Goal: Task Accomplishment & Management: Use online tool/utility

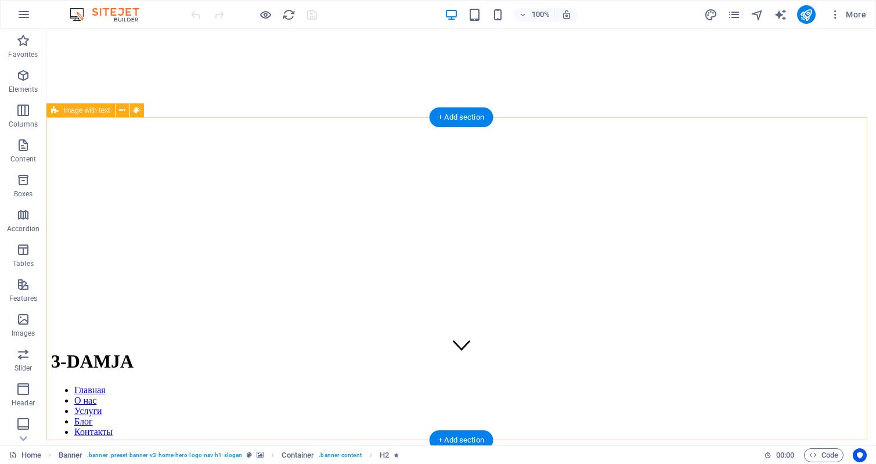
scroll to position [348, 0]
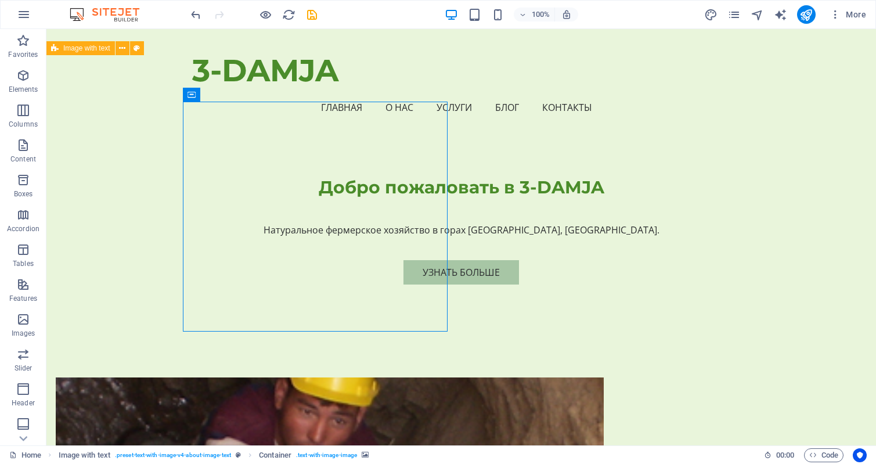
drag, startPoint x: 309, startPoint y: 224, endPoint x: 369, endPoint y: 182, distance: 73.4
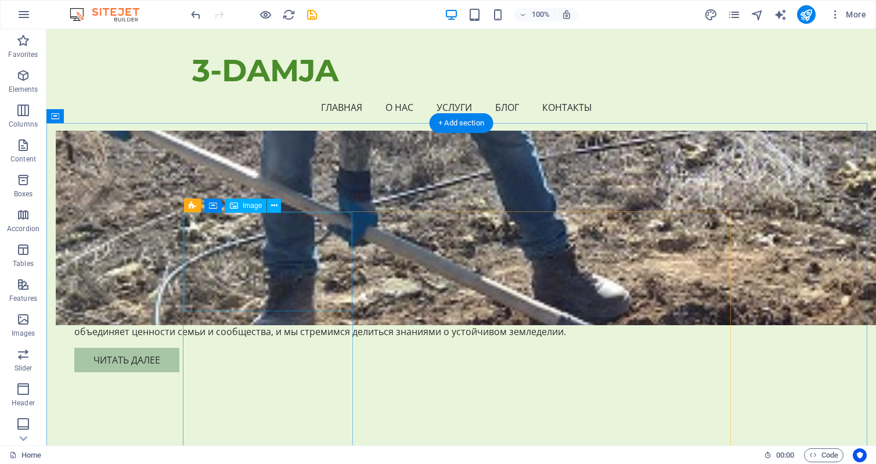
scroll to position [755, 0]
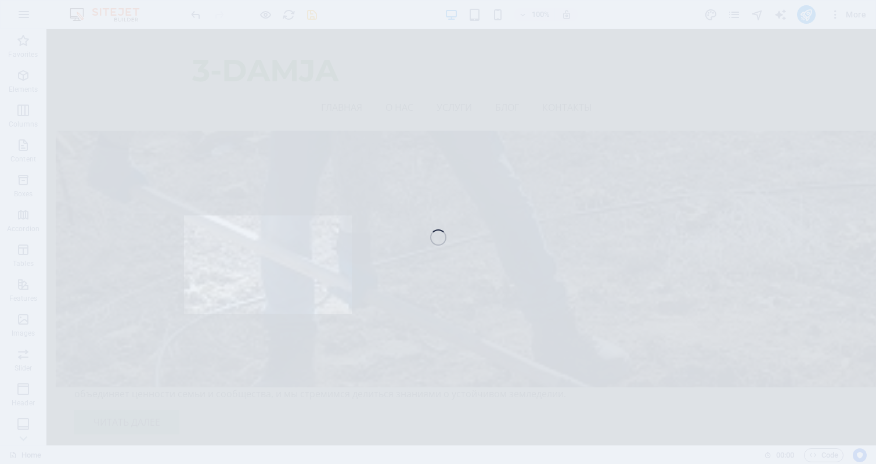
select select "vw"
select select "px"
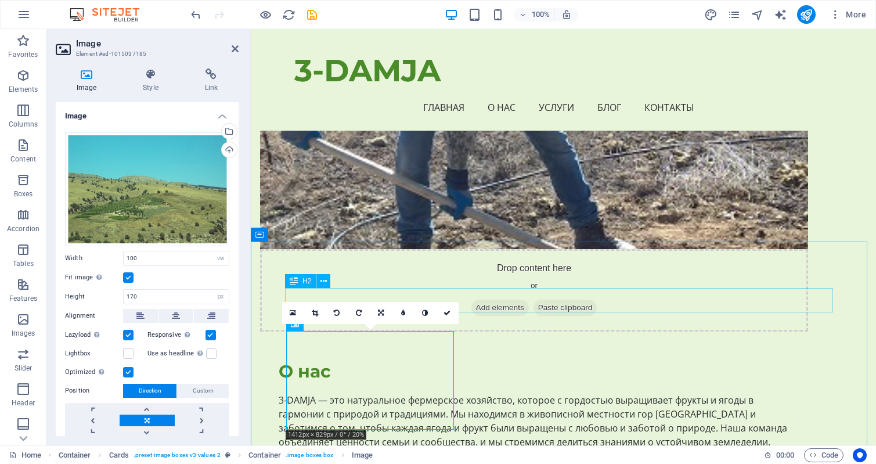
scroll to position [813, 0]
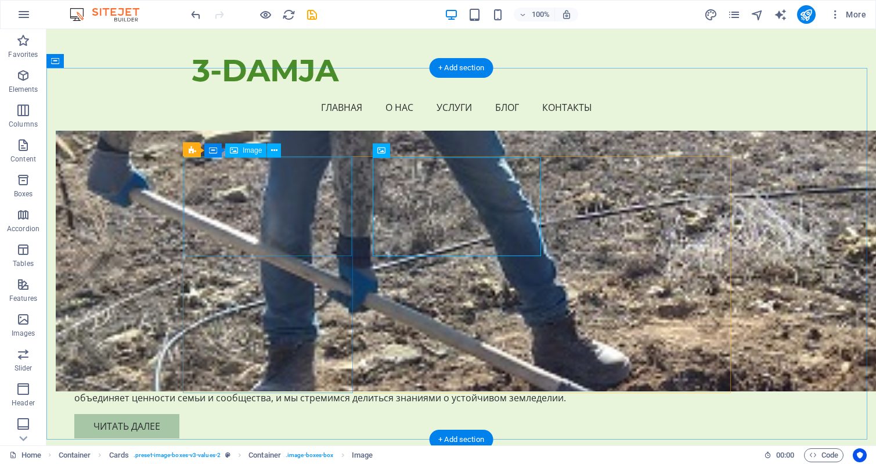
scroll to position [697, 0]
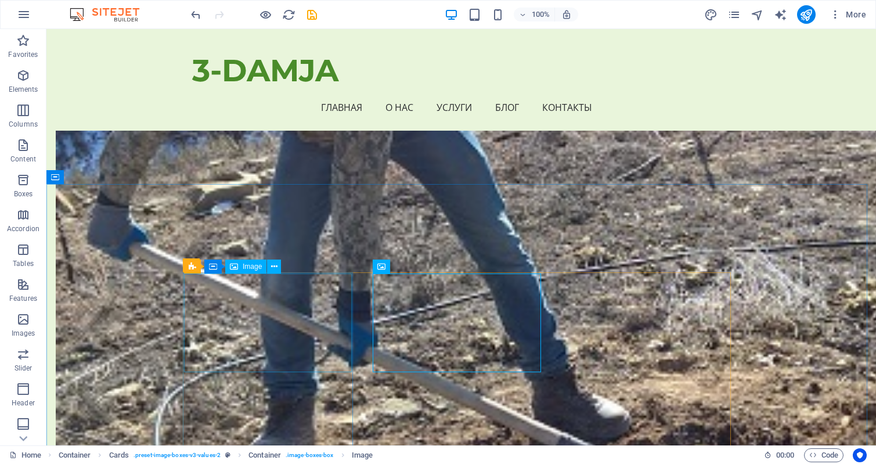
click at [246, 265] on span "Image" at bounding box center [252, 266] width 19 height 7
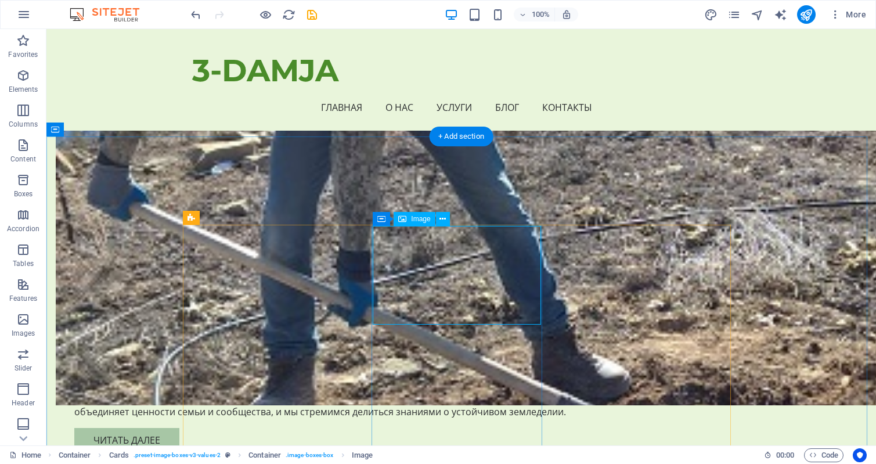
scroll to position [755, 0]
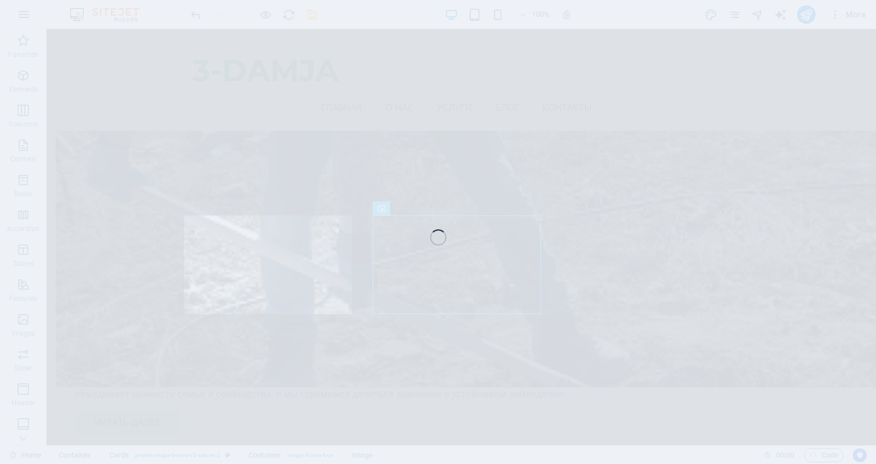
select select "vw"
select select "px"
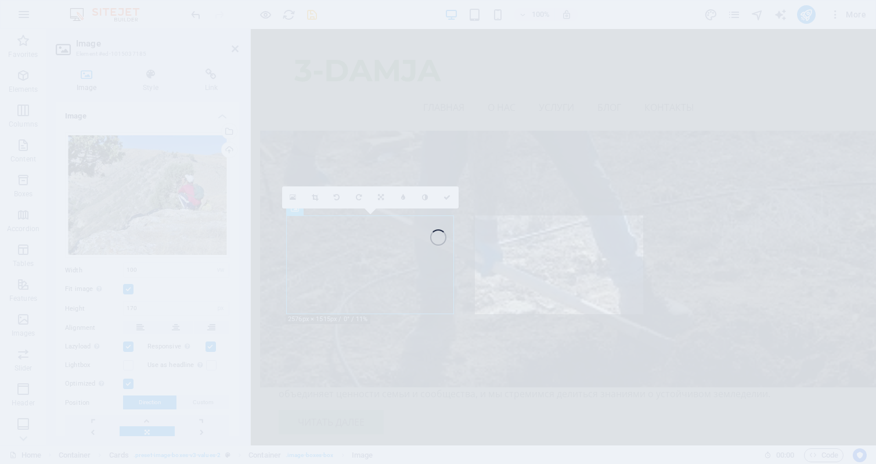
select select "vw"
select select "px"
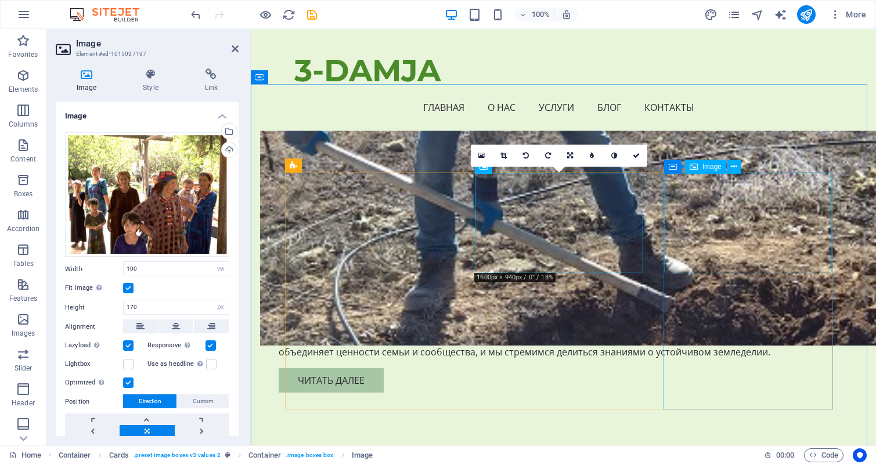
scroll to position [813, 0]
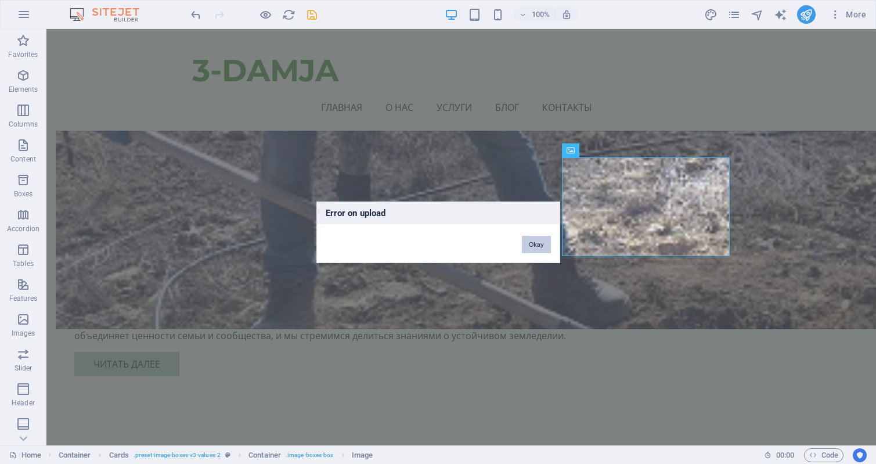
click at [549, 247] on button "Okay" at bounding box center [536, 244] width 29 height 17
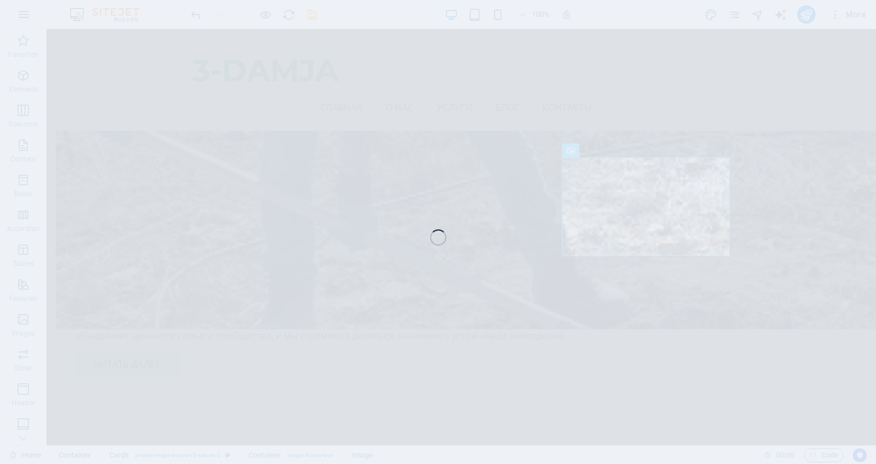
select select "vw"
select select "px"
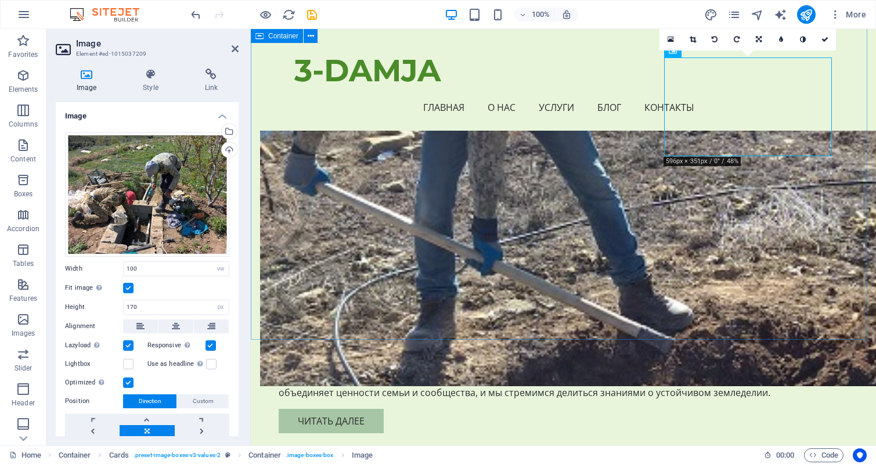
scroll to position [755, 0]
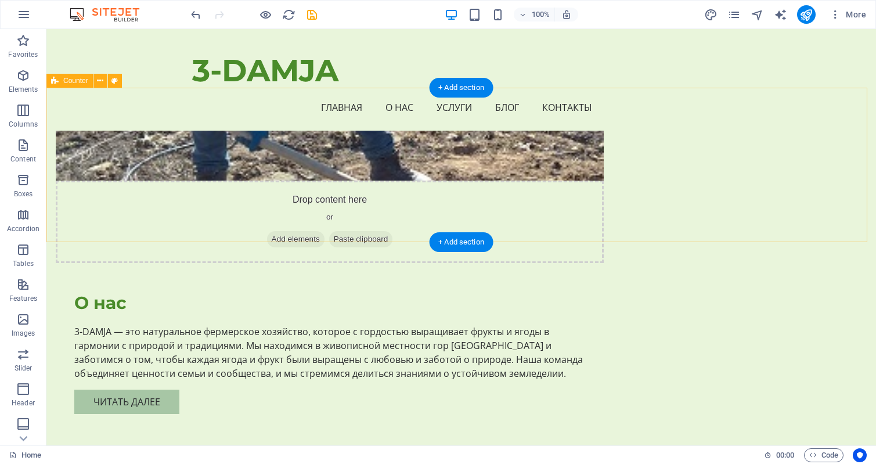
scroll to position [639, 0]
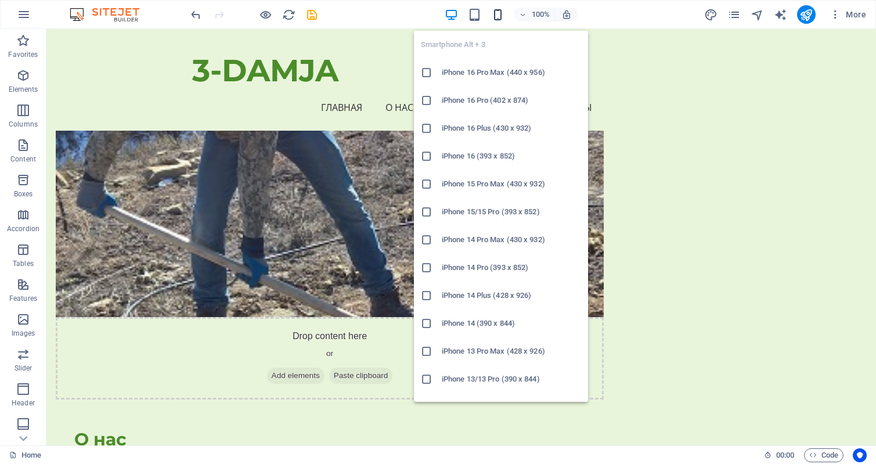
click at [495, 13] on icon "button" at bounding box center [497, 14] width 13 height 13
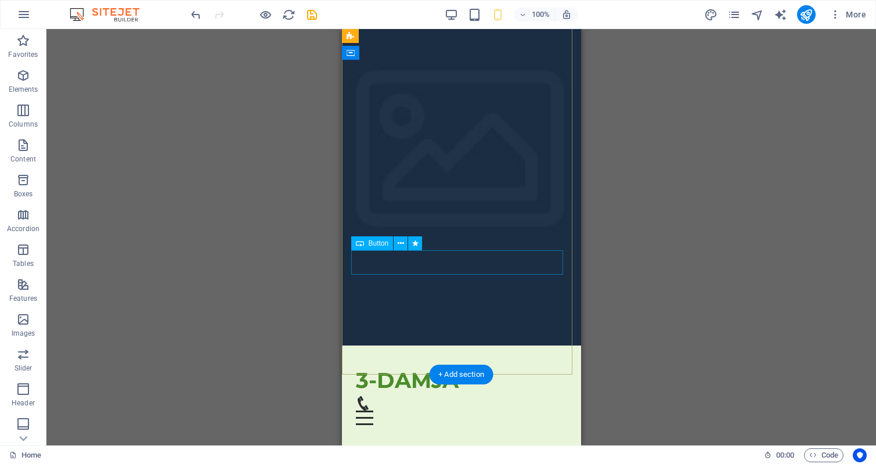
scroll to position [0, 0]
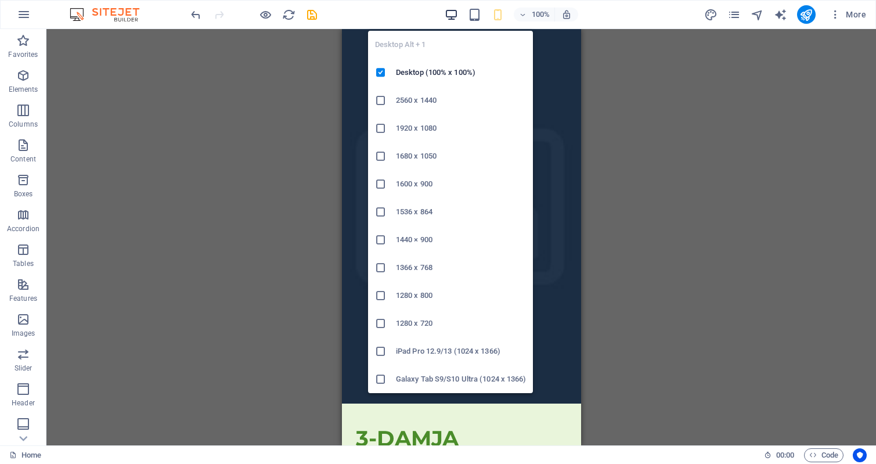
click at [452, 13] on icon "button" at bounding box center [451, 14] width 13 height 13
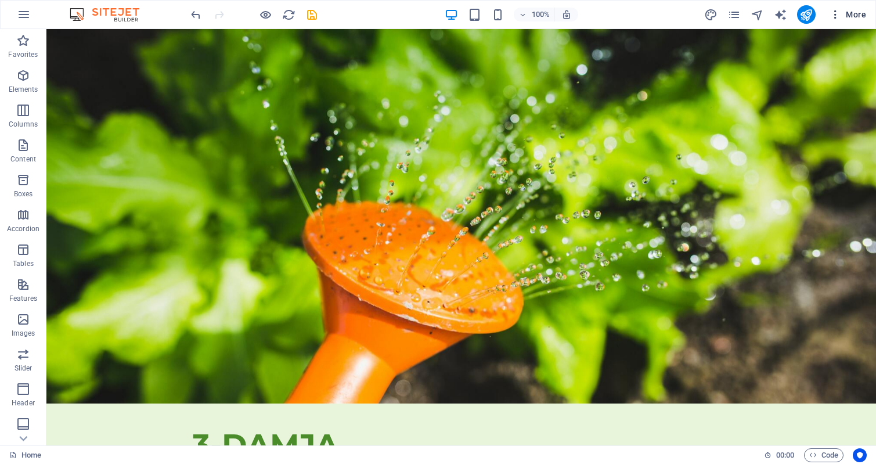
click at [837, 13] on icon "button" at bounding box center [836, 15] width 12 height 12
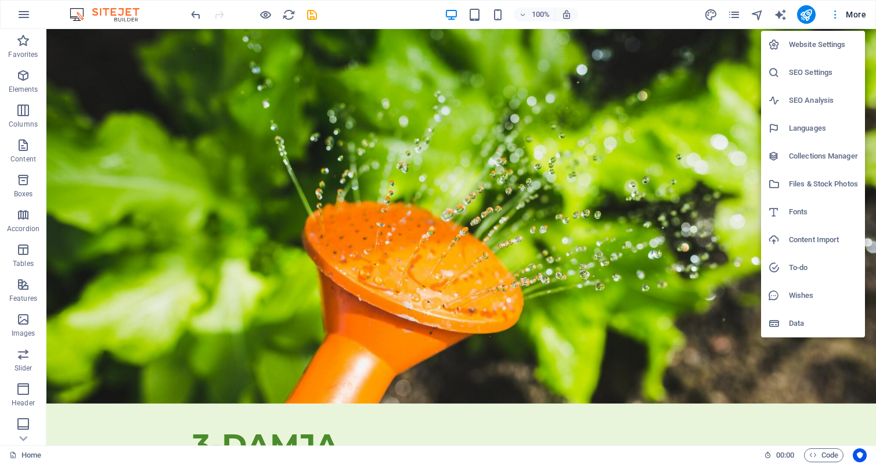
click at [837, 13] on div at bounding box center [438, 232] width 876 height 464
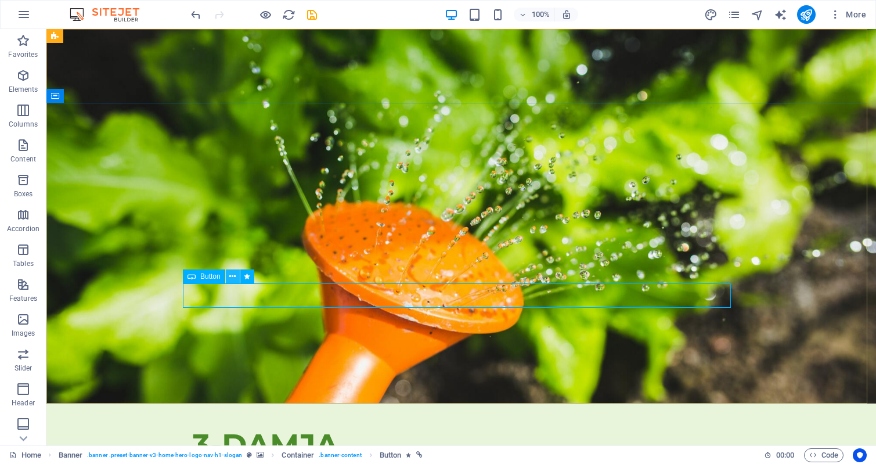
click at [232, 277] on icon at bounding box center [232, 277] width 6 height 12
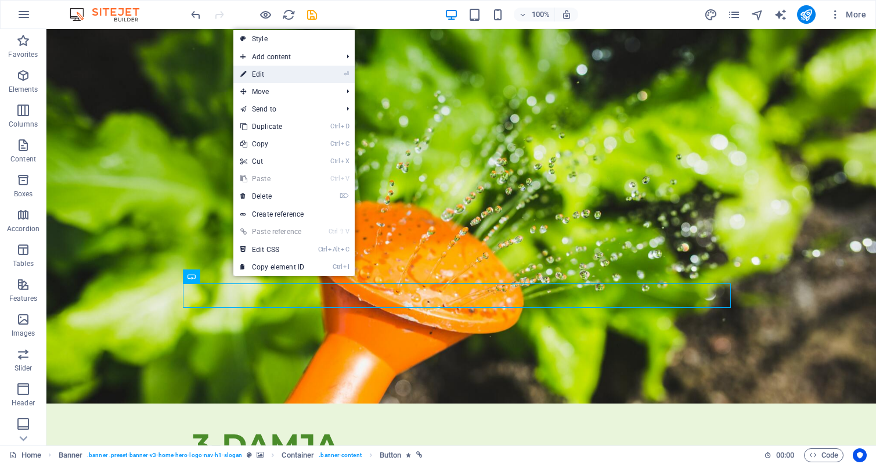
click at [300, 72] on link "⏎ Edit" at bounding box center [272, 74] width 78 height 17
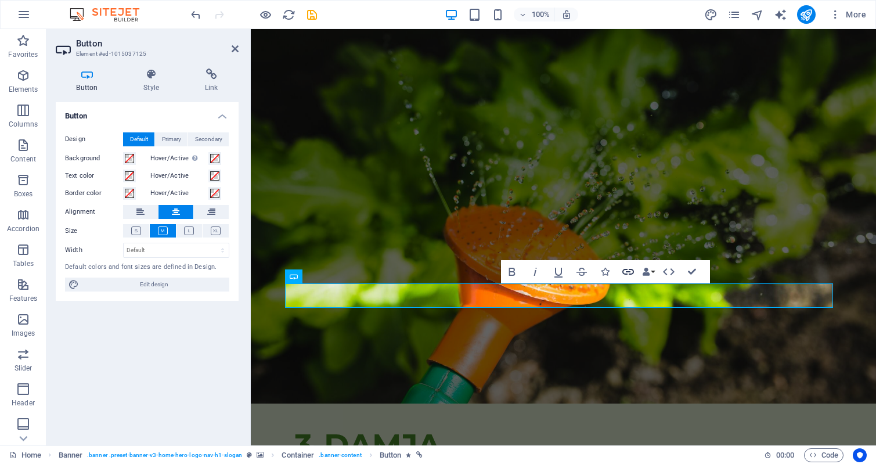
click at [629, 269] on icon "button" at bounding box center [628, 272] width 14 height 14
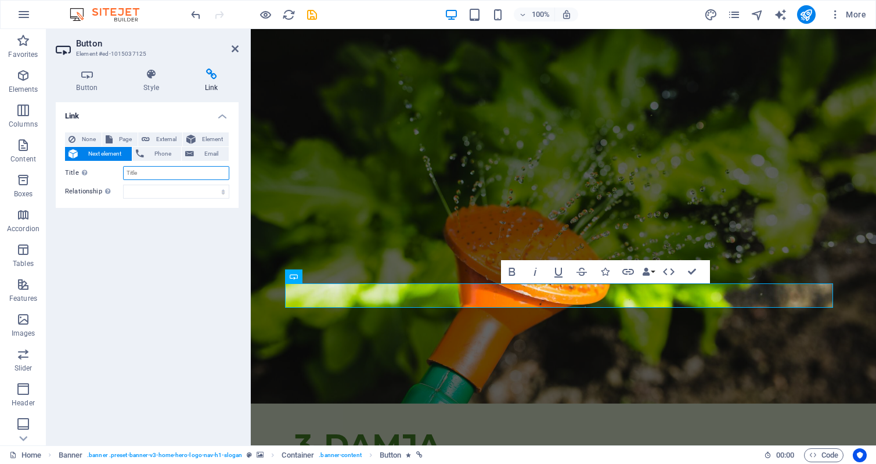
click at [142, 171] on input "Title Additional link description, should not be the same as the link text. The…" at bounding box center [176, 173] width 106 height 14
type input "Сайт сада 3-DAMJA"
click at [132, 188] on select "alternate author bookmark external help license next nofollow noreferrer noopen…" at bounding box center [176, 192] width 106 height 14
select select "external"
click at [123, 185] on select "alternate author bookmark external help license next nofollow noreferrer noopen…" at bounding box center [176, 192] width 106 height 14
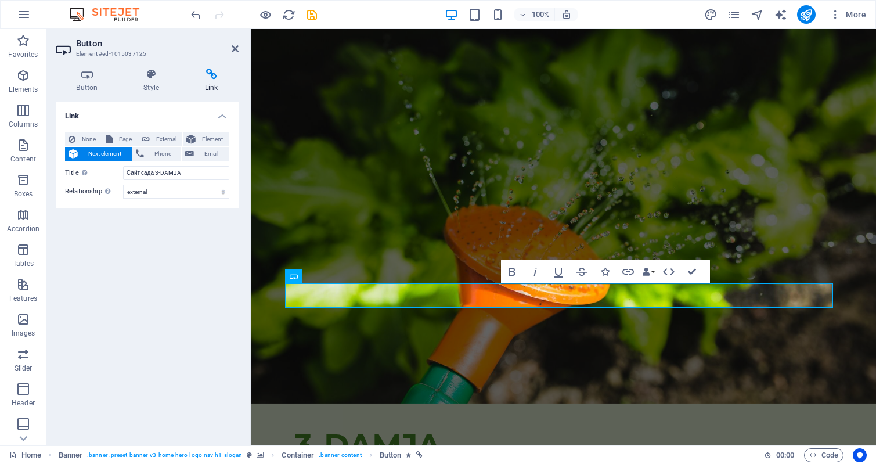
click at [210, 78] on icon at bounding box center [211, 75] width 55 height 12
click at [159, 135] on span "External" at bounding box center [166, 139] width 26 height 14
select select "blank"
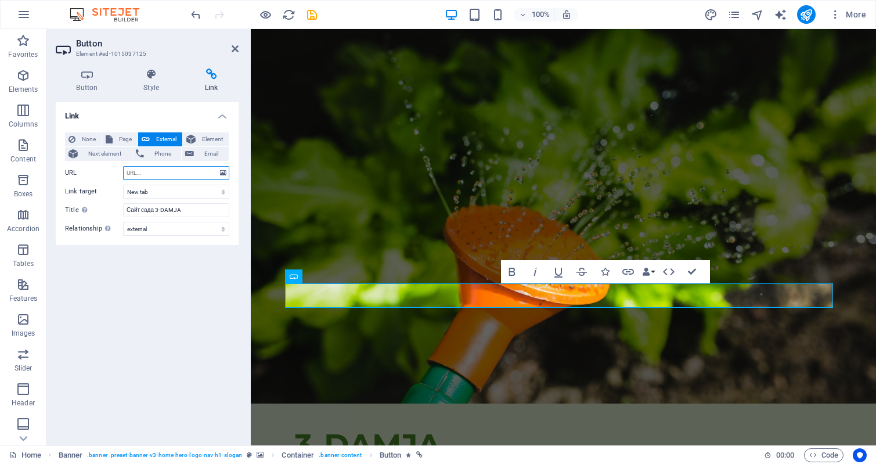
click at [154, 173] on input "URL" at bounding box center [176, 173] width 106 height 14
click at [174, 173] on input "URL" at bounding box center [176, 173] width 106 height 14
click at [145, 172] on input "[URL][DOMAIN_NAME]" at bounding box center [176, 173] width 106 height 14
click at [211, 175] on input "[URL][DOMAIN_NAME]" at bounding box center [176, 173] width 106 height 14
type input "[URL][DOMAIN_NAME]"
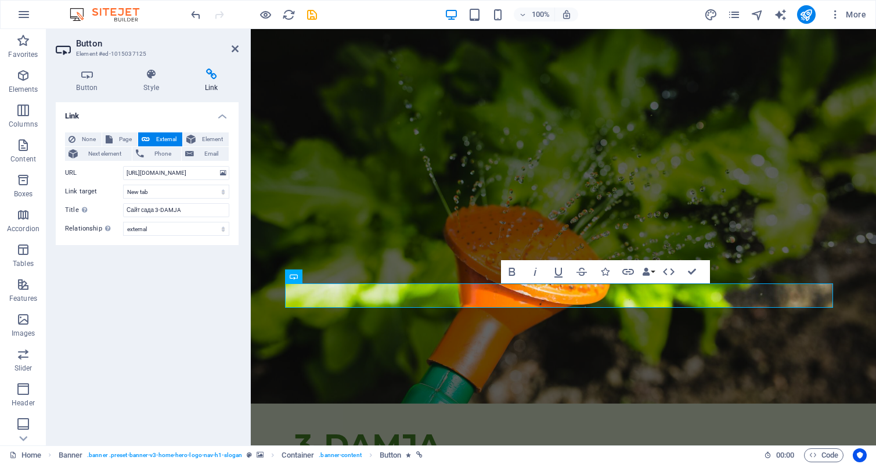
click at [147, 271] on div "Link None Page External Element Next element Phone Email Page Home Home Element…" at bounding box center [147, 269] width 183 height 334
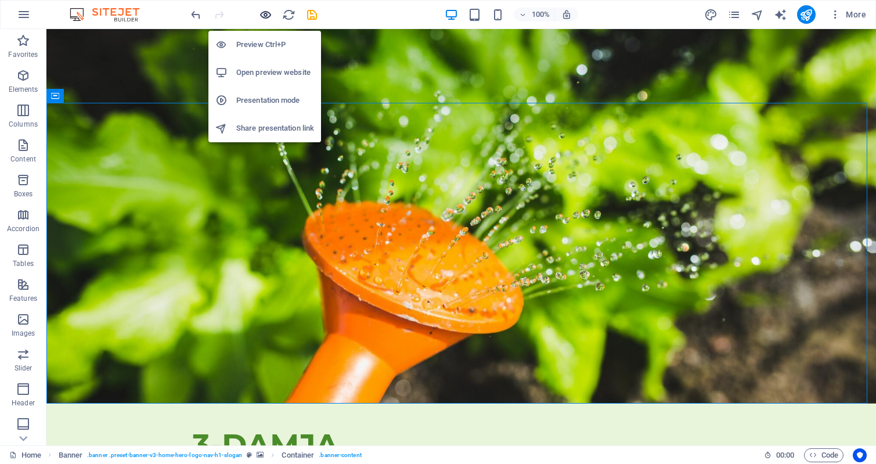
click at [266, 13] on icon "button" at bounding box center [265, 14] width 13 height 13
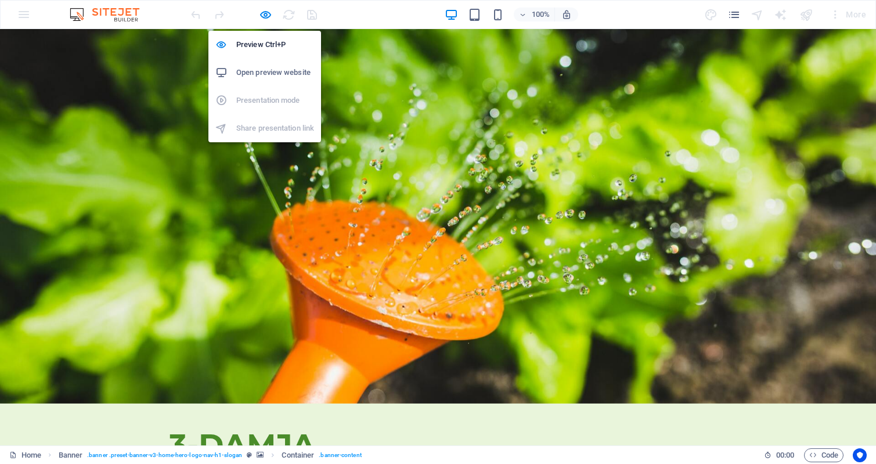
click at [277, 69] on h6 "Open preview website" at bounding box center [275, 73] width 78 height 14
click at [263, 13] on icon "button" at bounding box center [265, 14] width 13 height 13
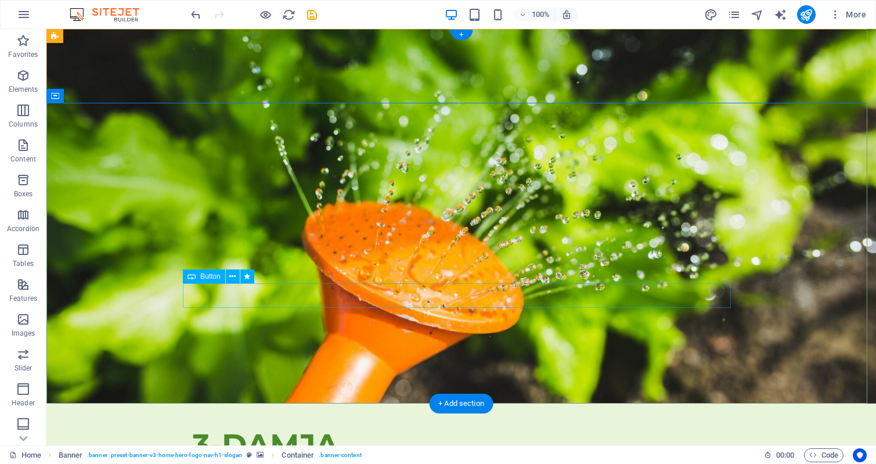
click at [227, 274] on button at bounding box center [233, 276] width 14 height 14
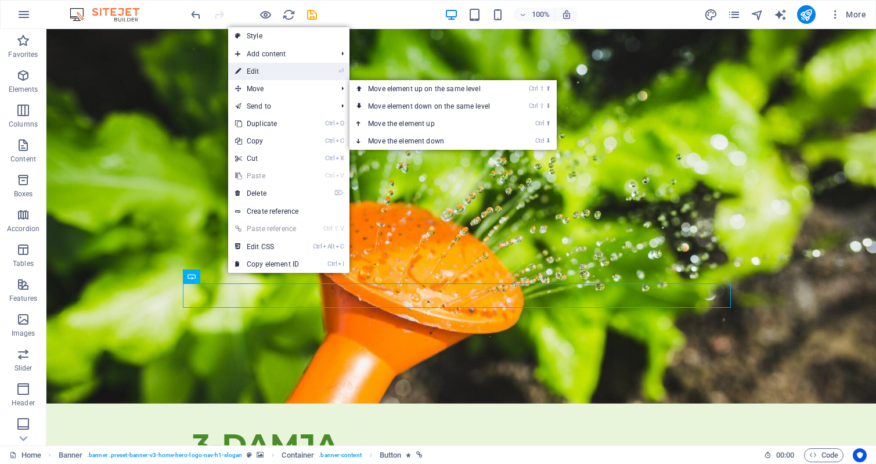
click at [269, 70] on link "⏎ Edit" at bounding box center [267, 71] width 78 height 17
select select "external"
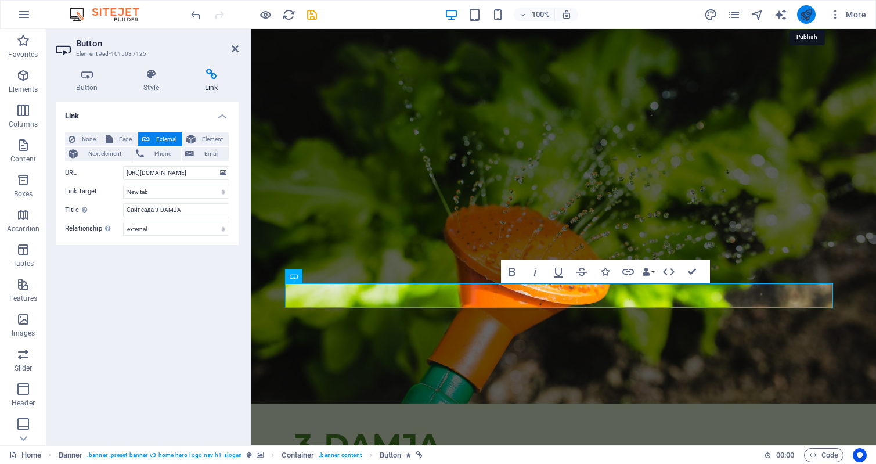
click at [805, 13] on icon "publish" at bounding box center [805, 14] width 13 height 13
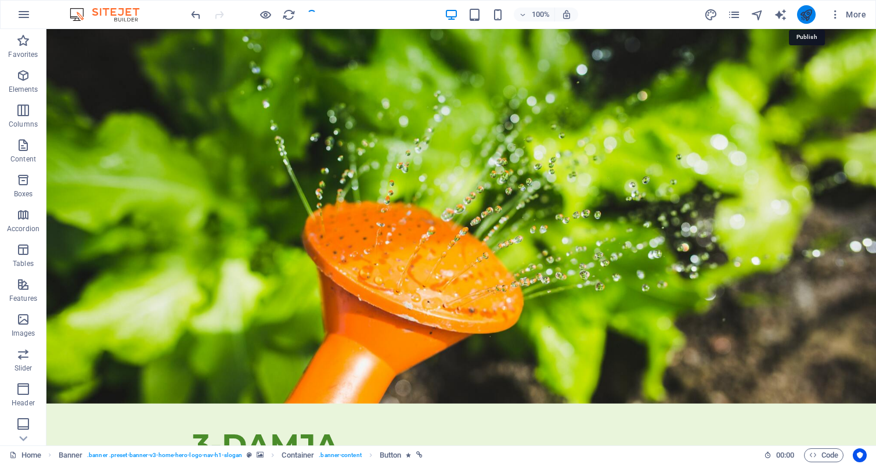
checkbox input "false"
